Goal: Task Accomplishment & Management: Manage account settings

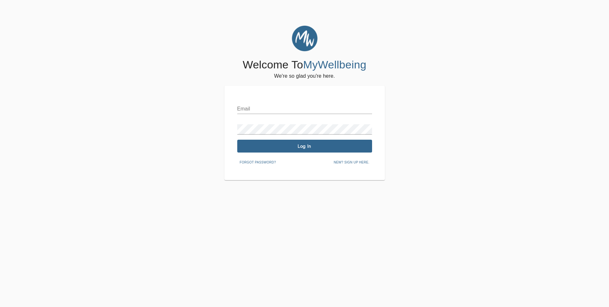
click at [251, 110] on input "text" at bounding box center [304, 109] width 135 height 10
click at [317, 149] on span "Log In" at bounding box center [305, 146] width 130 height 6
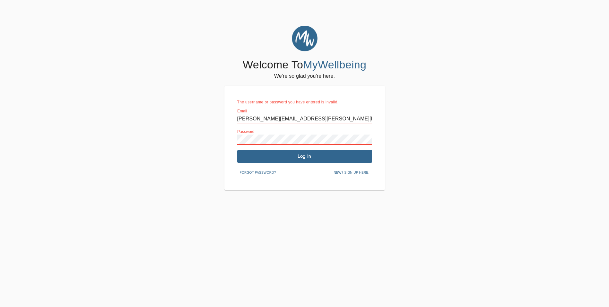
click at [194, 135] on div "Welcome To MyWellbeing We're so glad you're here. The username or password you …" at bounding box center [305, 108] width 606 height 164
drag, startPoint x: 289, startPoint y: 166, endPoint x: 291, endPoint y: 162, distance: 3.9
click at [290, 163] on div "The username or password you have entered is invalid. Email [PERSON_NAME][EMAIL…" at bounding box center [304, 138] width 135 height 79
click at [292, 161] on button "Log In" at bounding box center [304, 156] width 135 height 13
click at [293, 156] on span "Log In" at bounding box center [305, 156] width 130 height 6
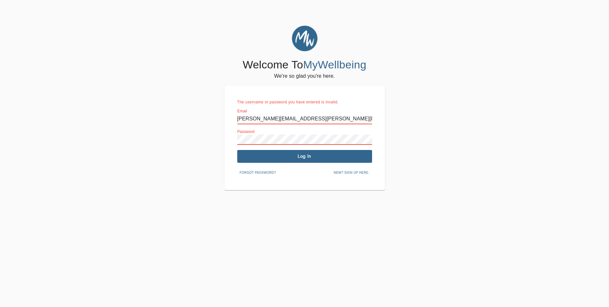
drag, startPoint x: 339, startPoint y: 122, endPoint x: 183, endPoint y: 94, distance: 158.7
click at [183, 94] on div "Welcome To MyWellbeing We're so glad you're here. The username or password you …" at bounding box center [305, 108] width 606 height 164
type input "dmartinez282"
click at [303, 154] on span "Log In" at bounding box center [305, 156] width 130 height 6
